Goal: Task Accomplishment & Management: Use online tool/utility

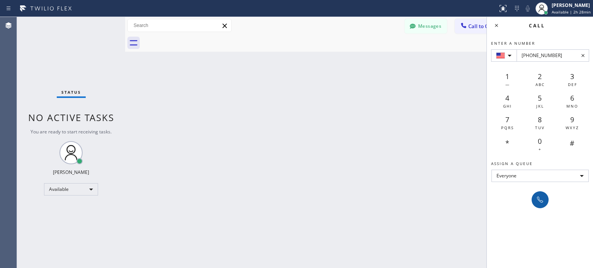
type input "[PHONE_NUMBER]"
click at [544, 202] on icon at bounding box center [539, 199] width 9 height 9
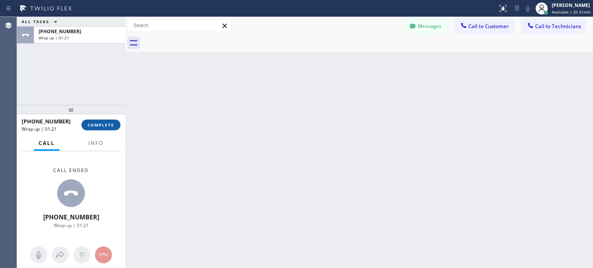
click at [99, 125] on span "COMPLETE" at bounding box center [101, 124] width 27 height 5
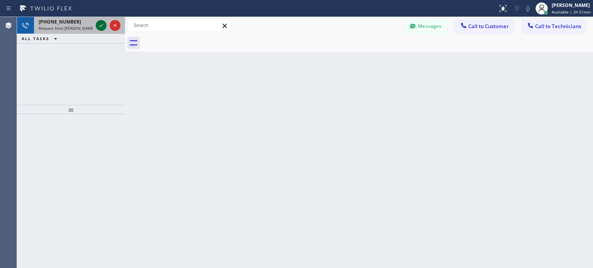
click at [96, 25] on icon at bounding box center [100, 25] width 9 height 9
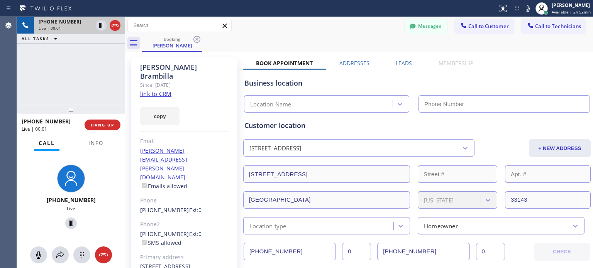
type input "[PHONE_NUMBER]"
click at [110, 126] on span "HANG UP" at bounding box center [103, 124] width 24 height 5
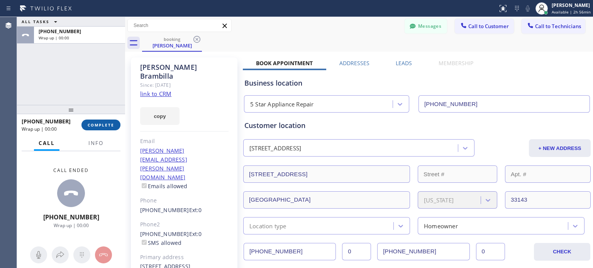
click at [110, 125] on span "COMPLETE" at bounding box center [101, 124] width 27 height 5
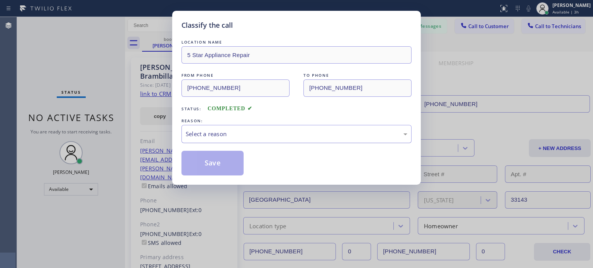
click at [221, 126] on div "REASON: Select a reason" at bounding box center [296, 130] width 230 height 26
click at [221, 126] on div "Select a reason" at bounding box center [296, 134] width 230 height 18
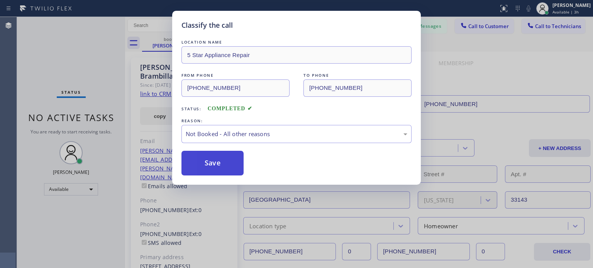
click at [230, 162] on button "Save" at bounding box center [212, 163] width 62 height 25
